Goal: Task Accomplishment & Management: Use online tool/utility

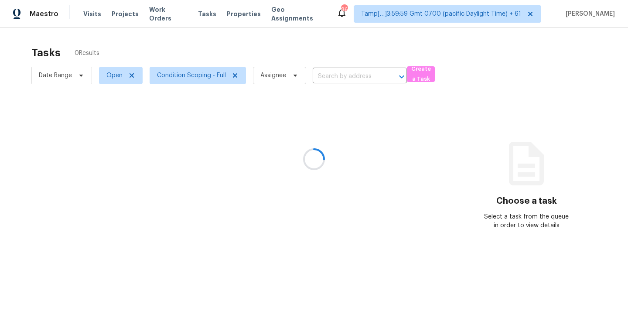
click at [235, 73] on div at bounding box center [314, 159] width 628 height 318
click at [234, 75] on div at bounding box center [314, 159] width 628 height 318
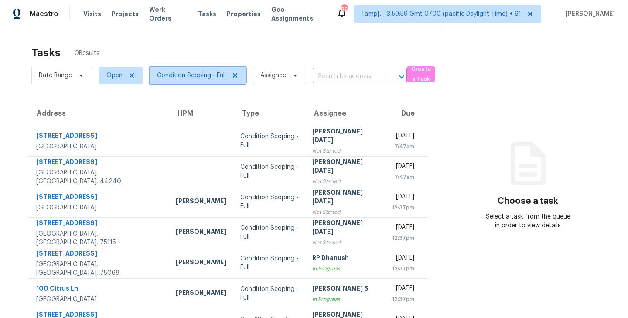
click at [239, 72] on span "Condition Scoping - Full" at bounding box center [198, 75] width 96 height 17
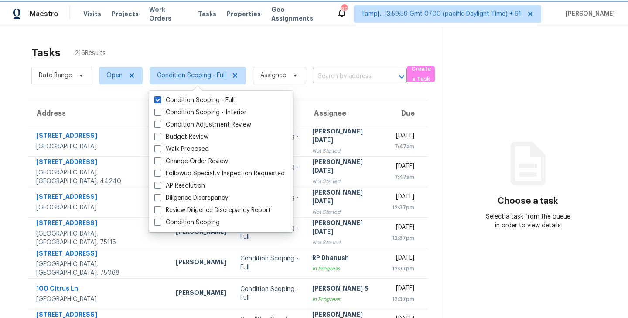
click at [237, 75] on icon at bounding box center [235, 75] width 7 height 7
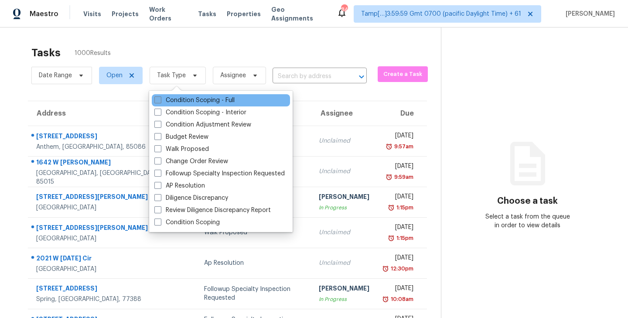
click at [157, 101] on span at bounding box center [157, 99] width 7 height 7
click at [157, 101] on input "Condition Scoping - Full" at bounding box center [157, 99] width 6 height 6
checkbox input "true"
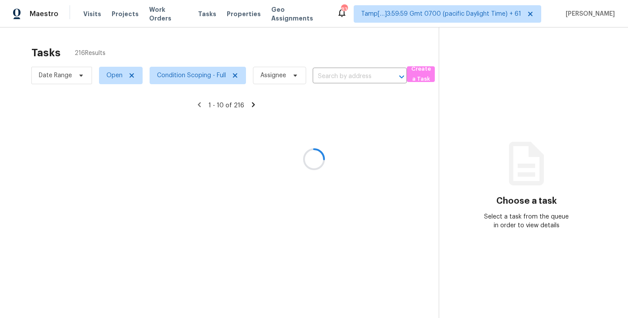
click at [227, 50] on div at bounding box center [314, 159] width 628 height 318
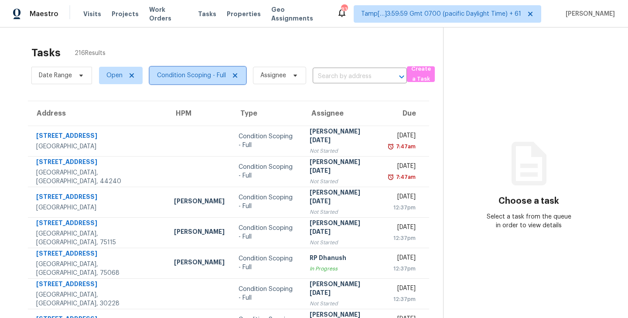
click at [236, 73] on icon at bounding box center [235, 75] width 4 height 4
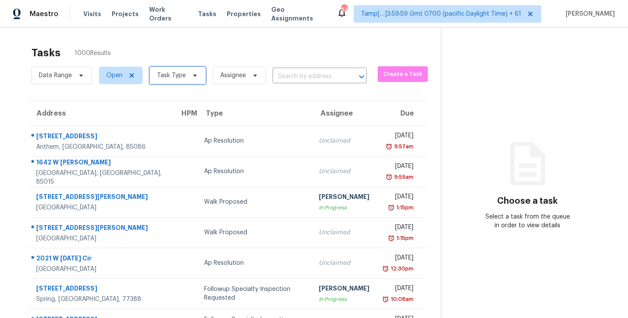
click at [194, 76] on icon at bounding box center [194, 75] width 7 height 7
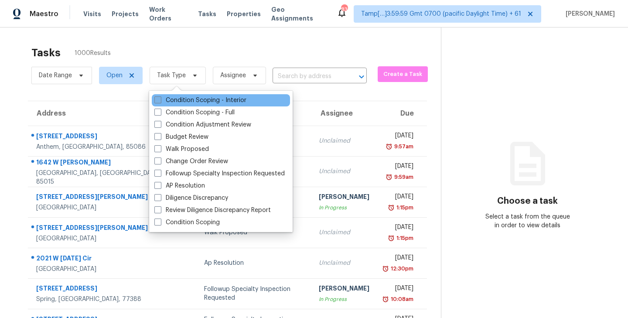
click at [158, 101] on span at bounding box center [157, 99] width 7 height 7
click at [158, 101] on input "Condition Scoping - Interior" at bounding box center [157, 99] width 6 height 6
checkbox input "true"
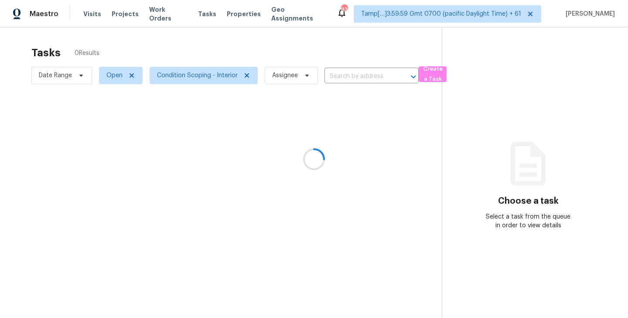
click at [192, 35] on div at bounding box center [314, 159] width 628 height 318
